Goal: Book appointment/travel/reservation

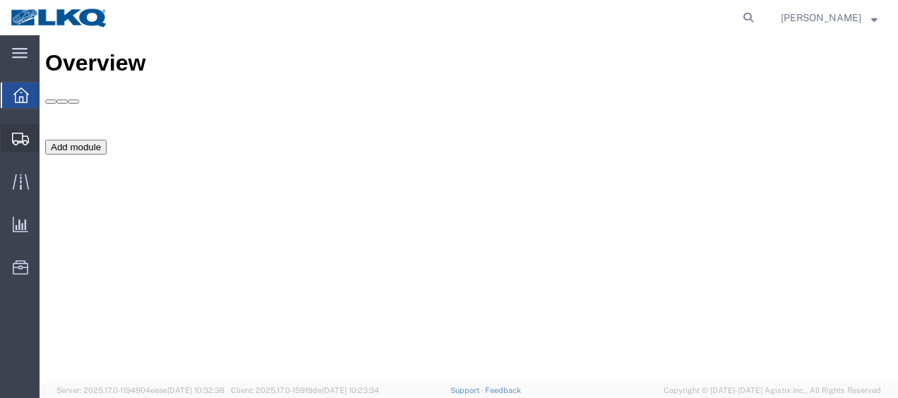
click at [0, 0] on span "Shipment Manager" at bounding box center [0, 0] width 0 height 0
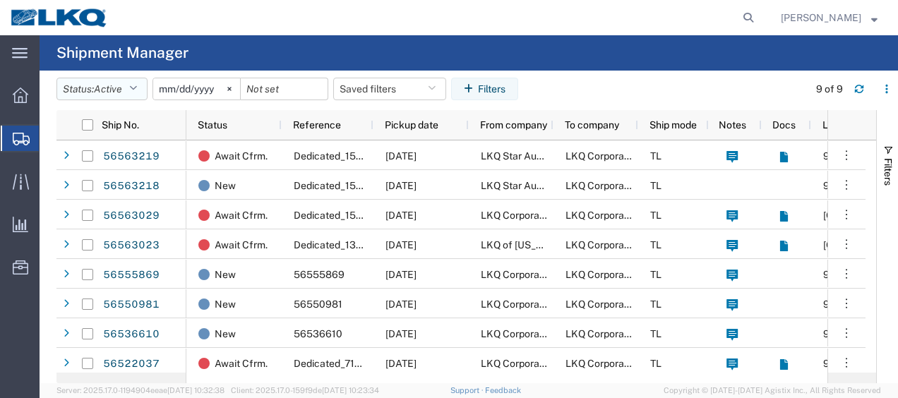
click at [137, 88] on icon "button" at bounding box center [133, 89] width 8 height 10
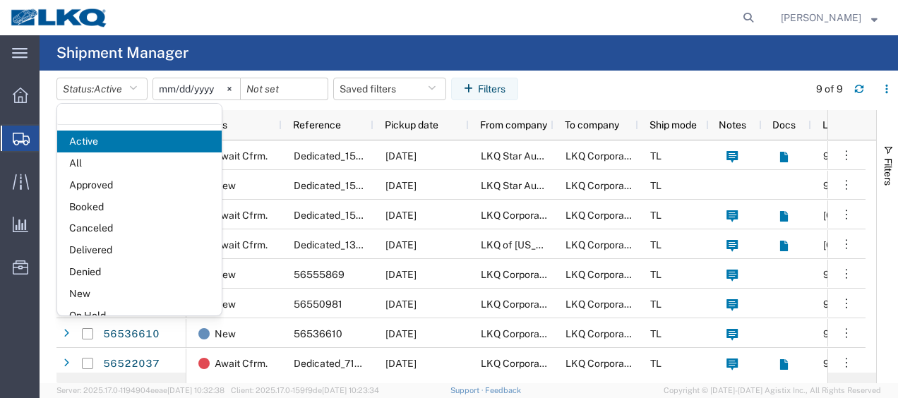
click at [103, 202] on span "Booked" at bounding box center [139, 207] width 165 height 22
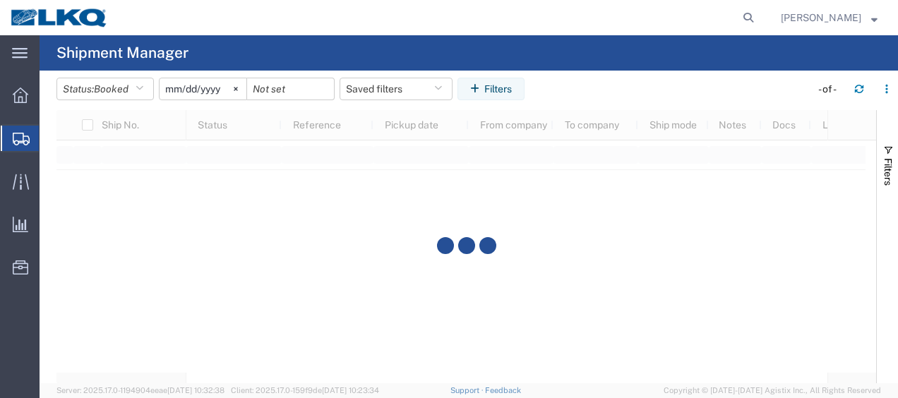
click at [172, 85] on input "[DATE]" at bounding box center [203, 88] width 87 height 21
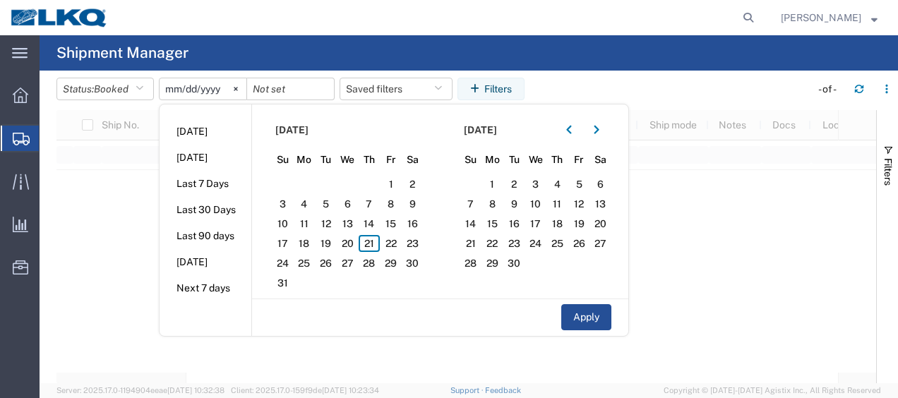
type input "[PHONE_NUMBER]"
type input "[DATE]"
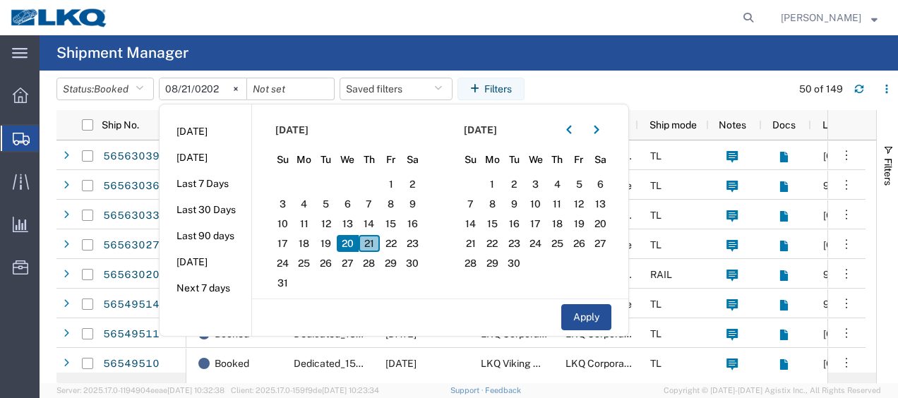
click at [373, 237] on span "21" at bounding box center [370, 243] width 22 height 17
click at [386, 238] on span "22" at bounding box center [391, 243] width 22 height 17
click at [569, 307] on button "Apply" at bounding box center [586, 317] width 50 height 26
type input "[DATE]"
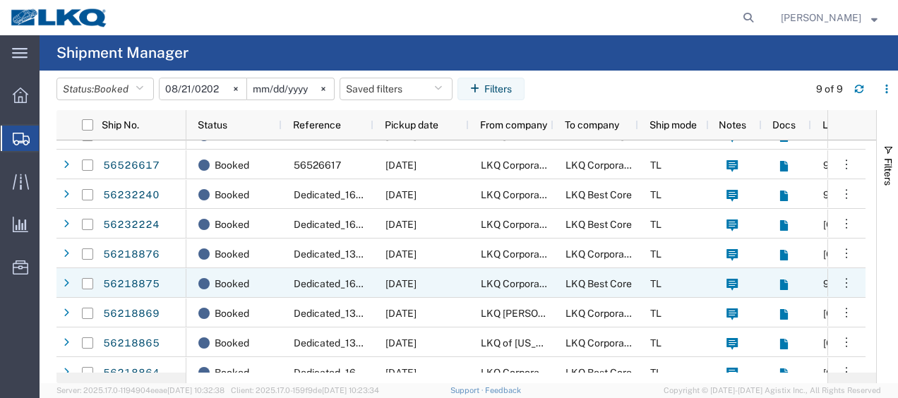
scroll to position [34, 0]
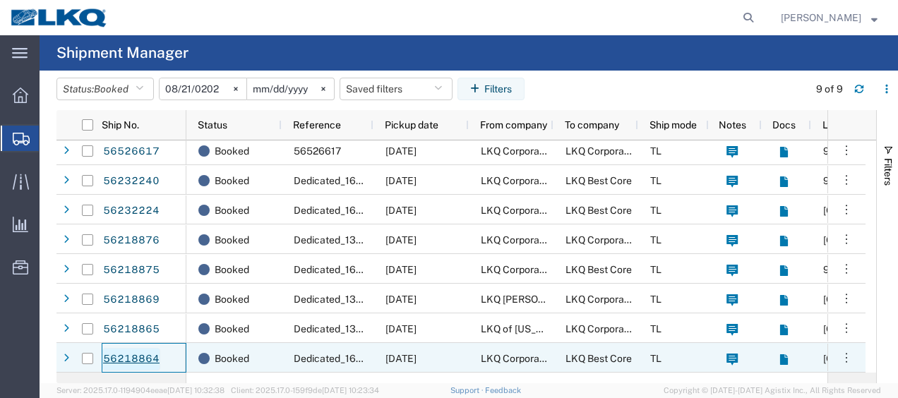
click at [150, 360] on link "56218864" at bounding box center [131, 359] width 58 height 23
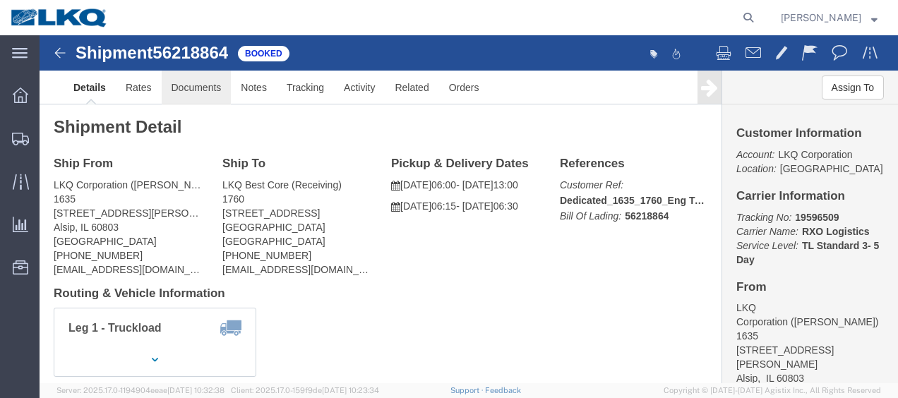
click link "Documents"
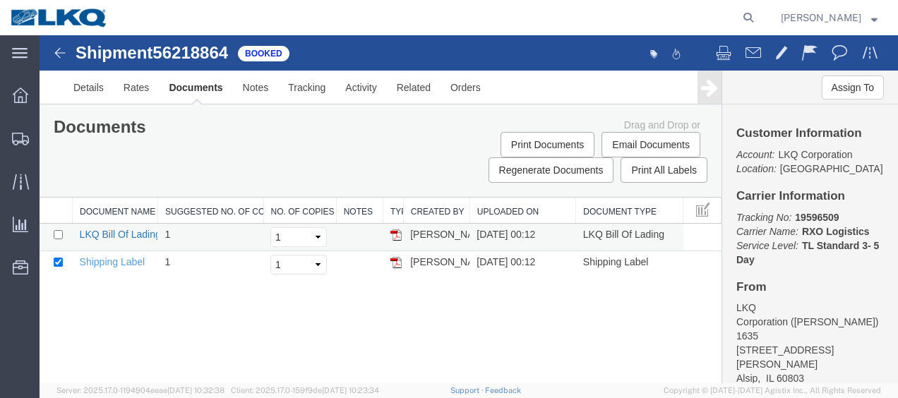
click at [124, 231] on link "LKQ Bill Of Lading" at bounding box center [120, 234] width 81 height 11
click at [65, 52] on img at bounding box center [60, 52] width 17 height 17
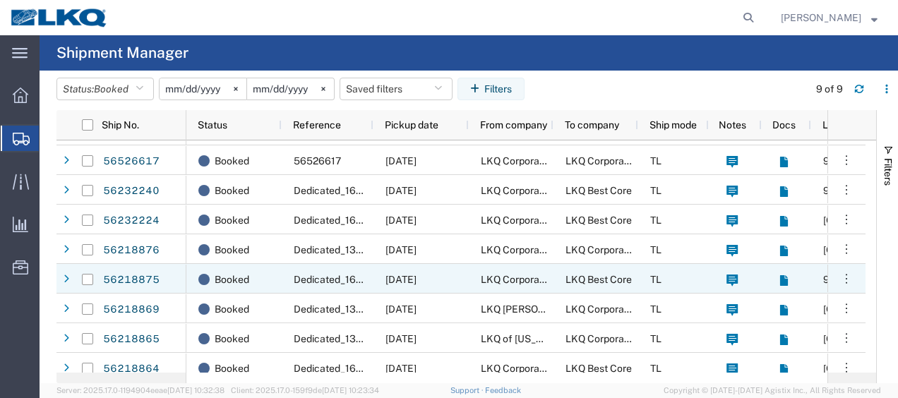
scroll to position [34, 0]
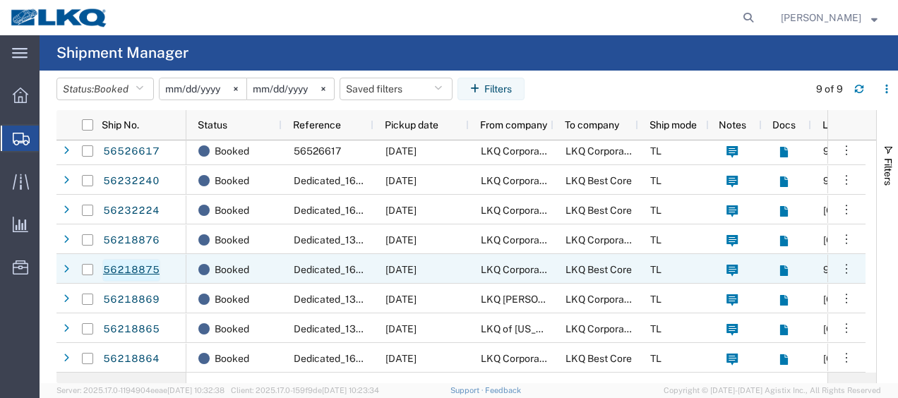
click at [129, 267] on link "56218875" at bounding box center [131, 270] width 58 height 23
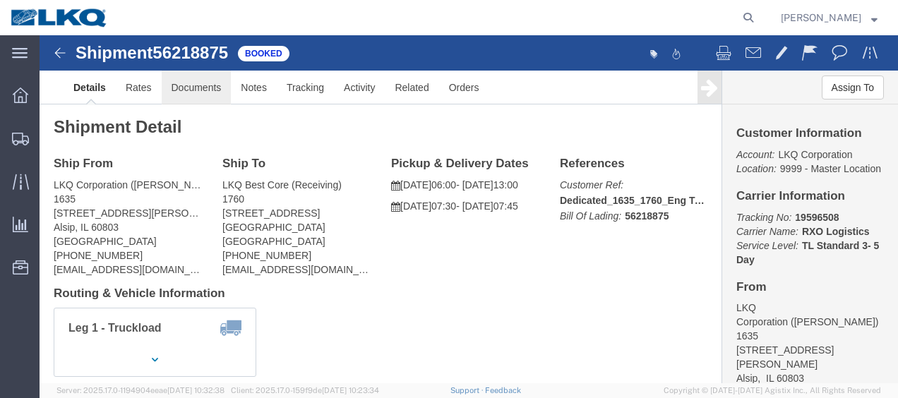
click link "Documents"
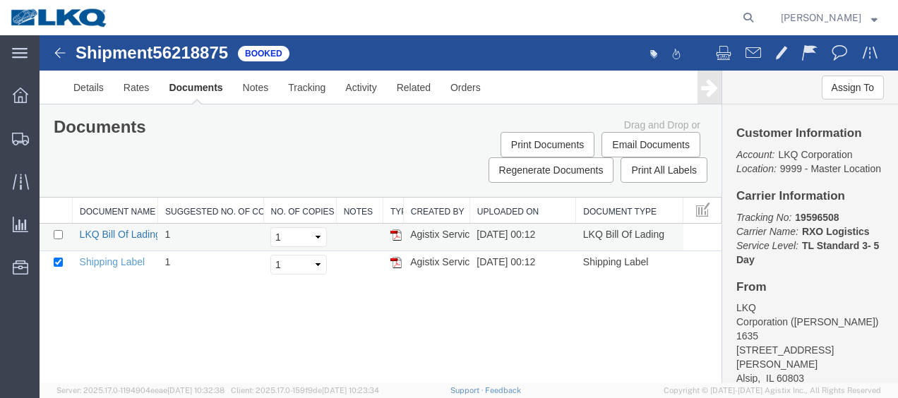
click at [121, 233] on link "LKQ Bill Of Lading" at bounding box center [120, 234] width 81 height 11
click at [54, 57] on img at bounding box center [60, 52] width 17 height 17
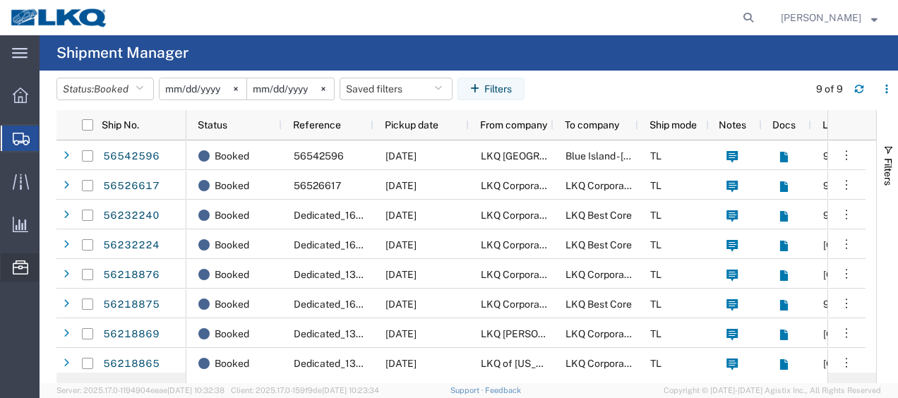
click at [0, 0] on span "Location Appointment" at bounding box center [0, 0] width 0 height 0
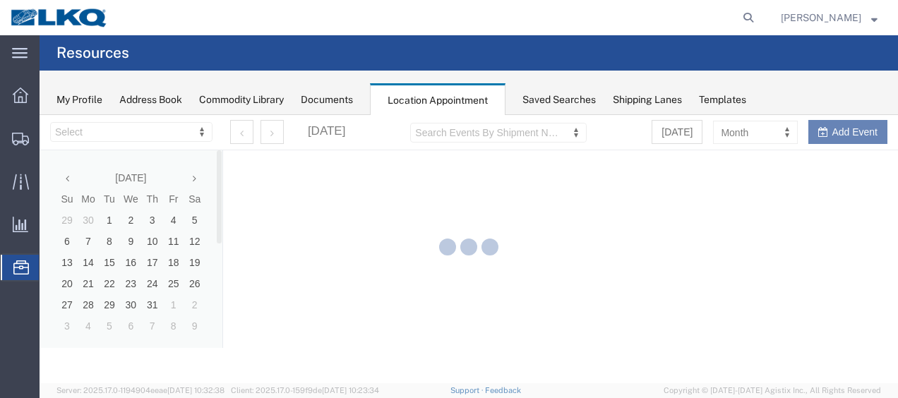
select select "27578"
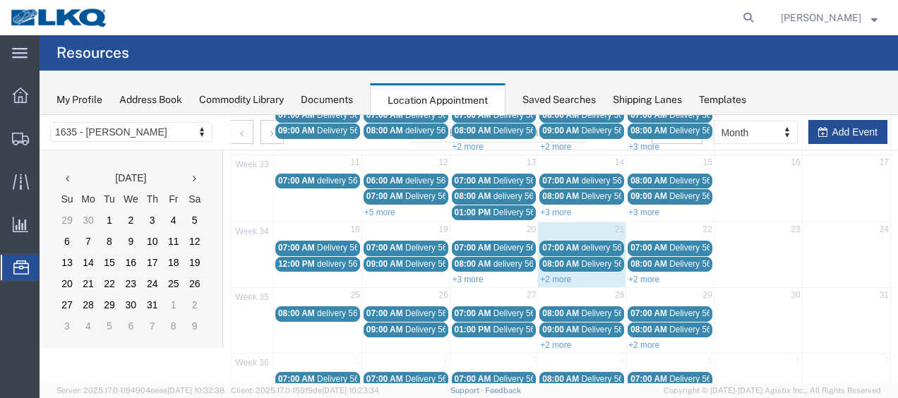
scroll to position [212, 0]
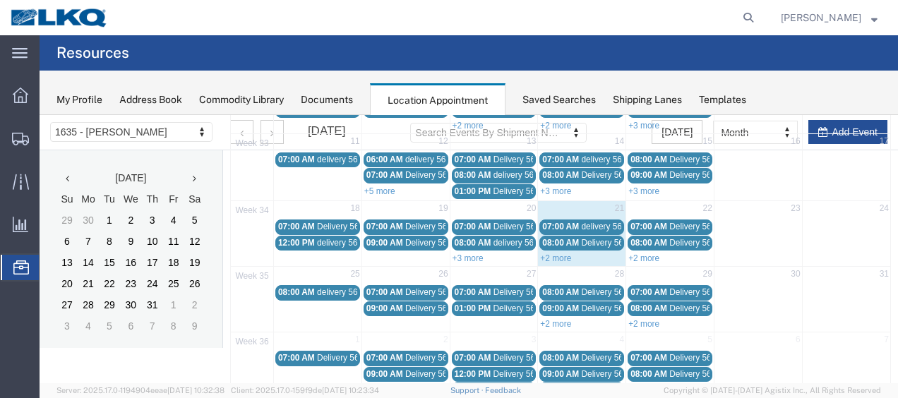
click at [548, 251] on div "+2 more" at bounding box center [582, 258] width 88 height 14
select select "1"
select select
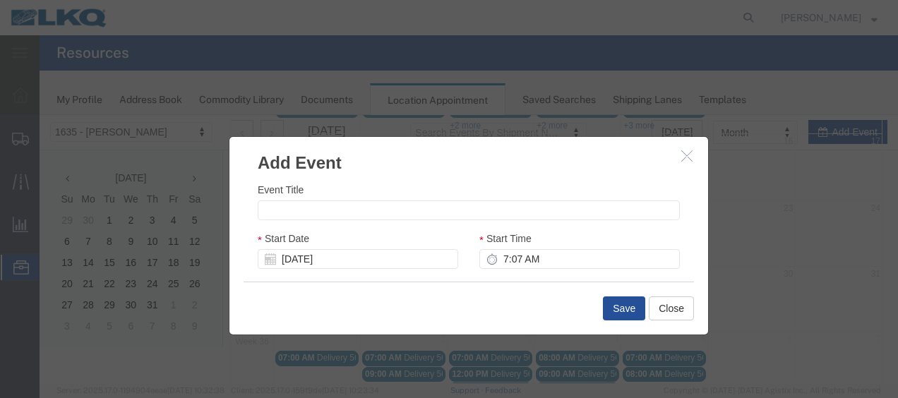
click at [691, 162] on button "button" at bounding box center [689, 157] width 18 height 18
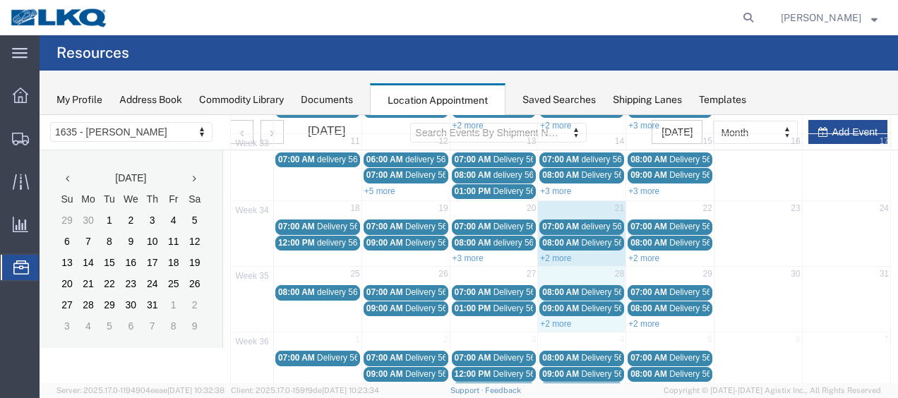
click at [551, 316] on div "+2 more" at bounding box center [582, 323] width 88 height 14
type input "[DATE]"
type input "7:07 AM"
type input "[DATE]"
type input "8:07 AM"
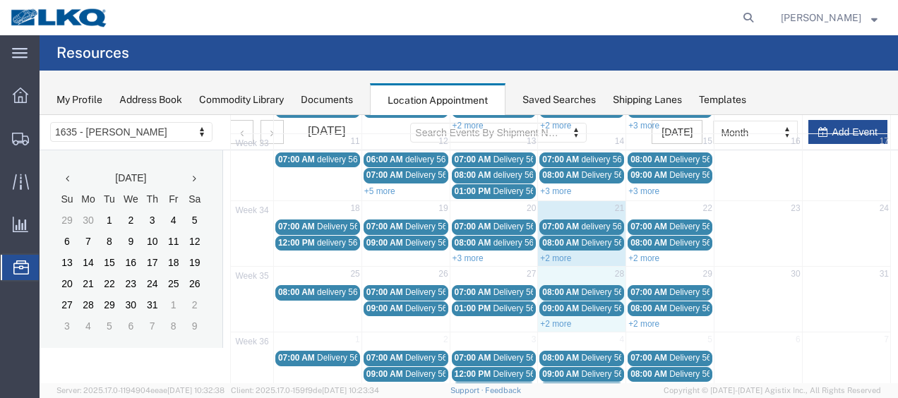
select select
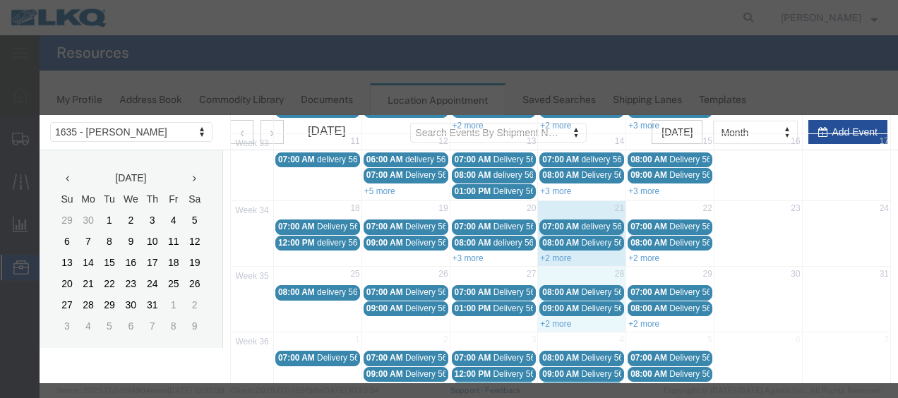
select select "1"
select select
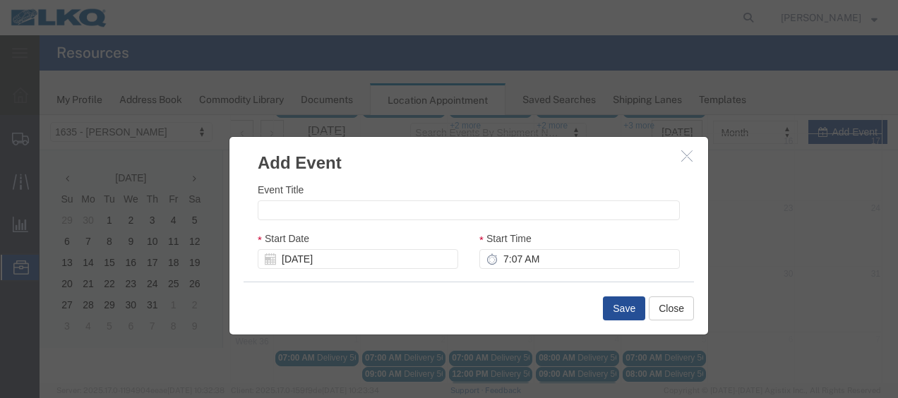
click at [681, 153] on icon "button" at bounding box center [686, 156] width 11 height 12
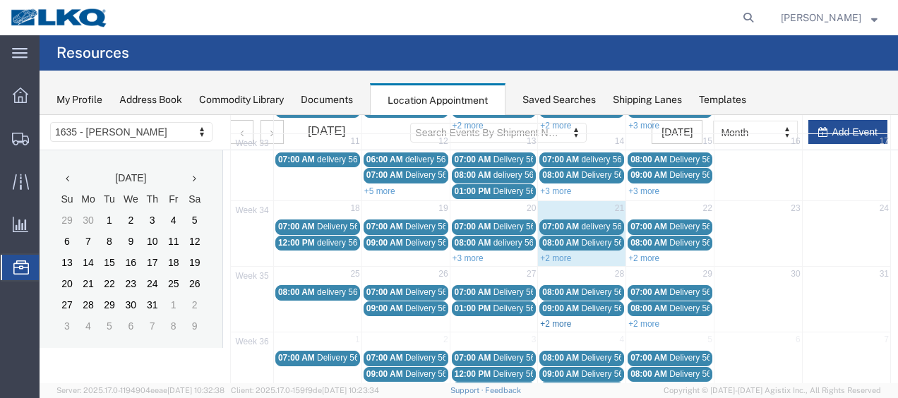
click at [548, 319] on link "+2 more" at bounding box center [555, 324] width 31 height 10
